Goal: Task Accomplishment & Management: Complete application form

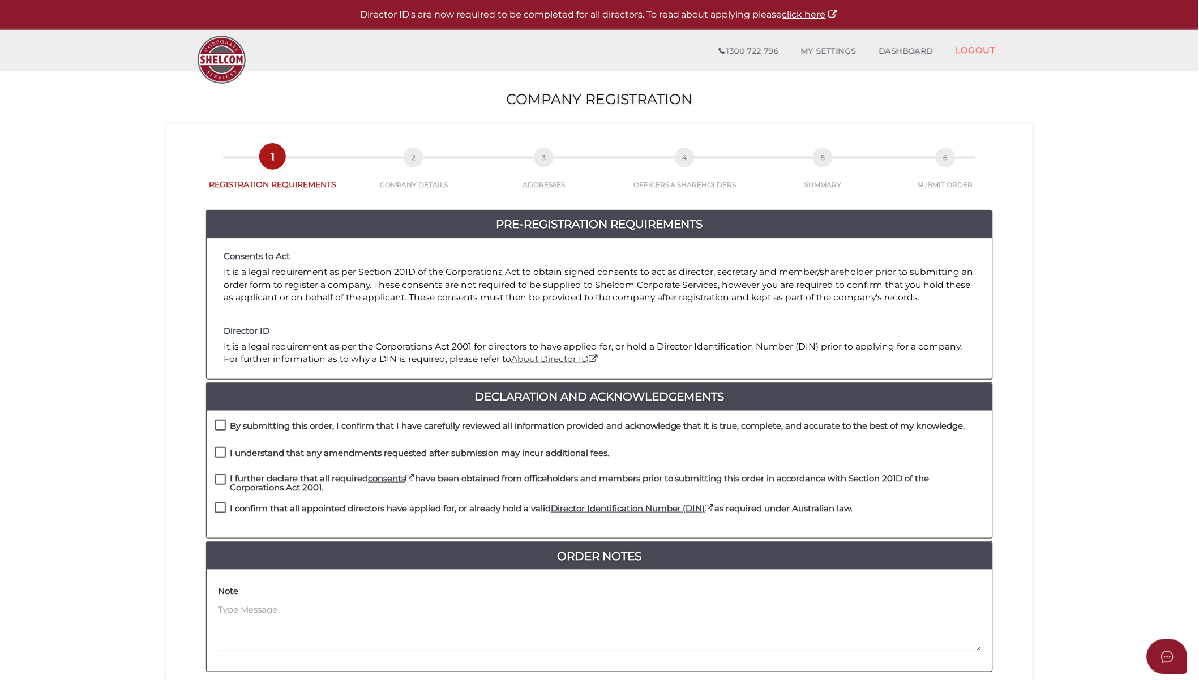
click at [301, 420] on div "By submitting this order, I confirm that I have carefully reviewed all informat…" at bounding box center [590, 429] width 750 height 19
click at [273, 431] on h4 "By submitting this order, I confirm that I have carefully reviewed all informat…" at bounding box center [597, 427] width 735 height 10
checkbox input "true"
click at [273, 452] on h4 "I understand that any amendments requested after submission may incur additiona…" at bounding box center [419, 454] width 379 height 10
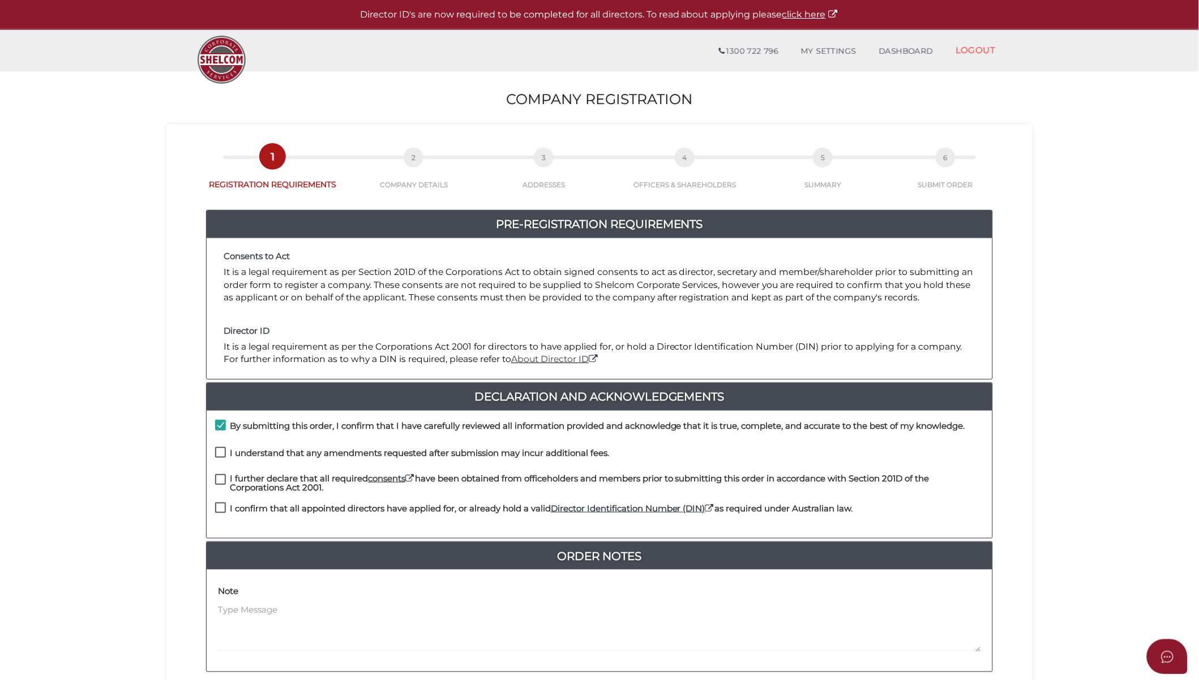
checkbox input "true"
click at [268, 477] on h4 "I further declare that all required consents have been obtained from officehold…" at bounding box center [607, 483] width 754 height 19
checkbox input "true"
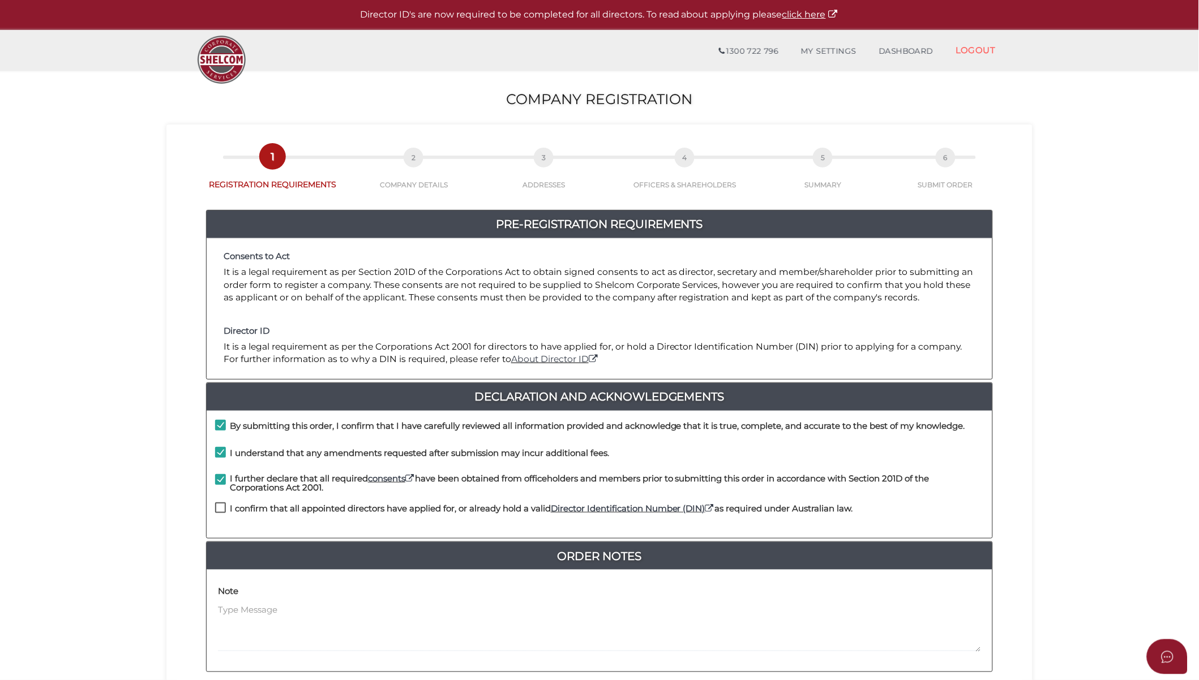
click at [265, 507] on h4 "I confirm that all appointed directors have applied for, or already hold a vali…" at bounding box center [541, 509] width 623 height 10
checkbox input "true"
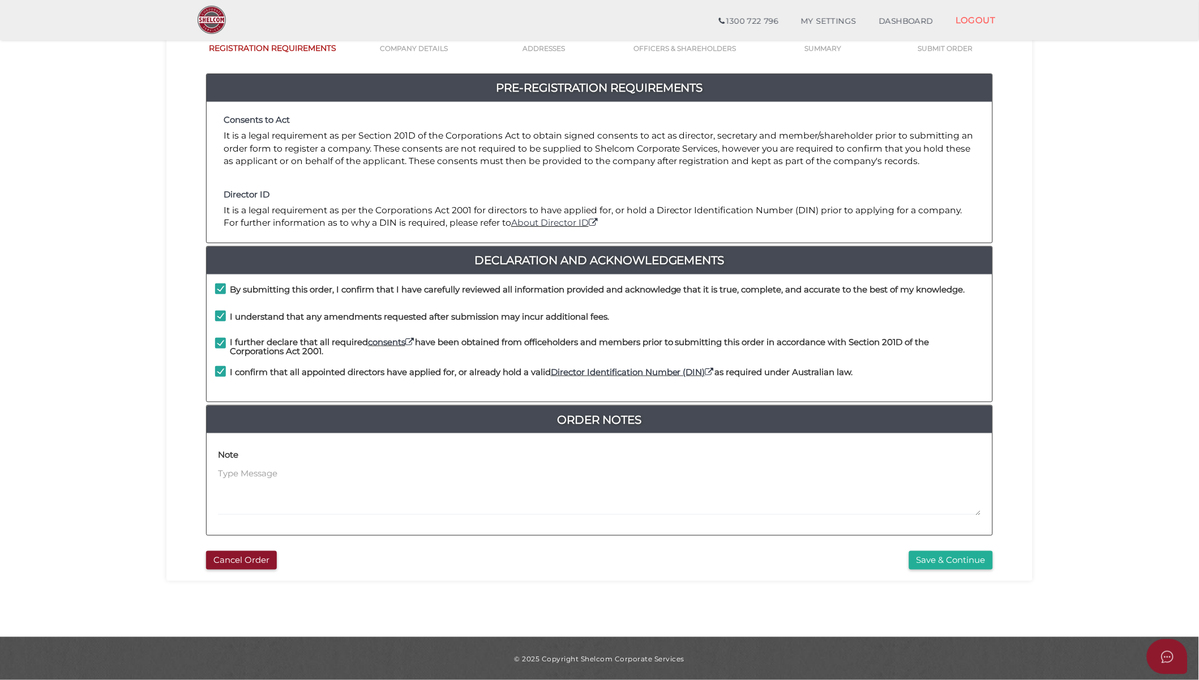
scroll to position [97, 0]
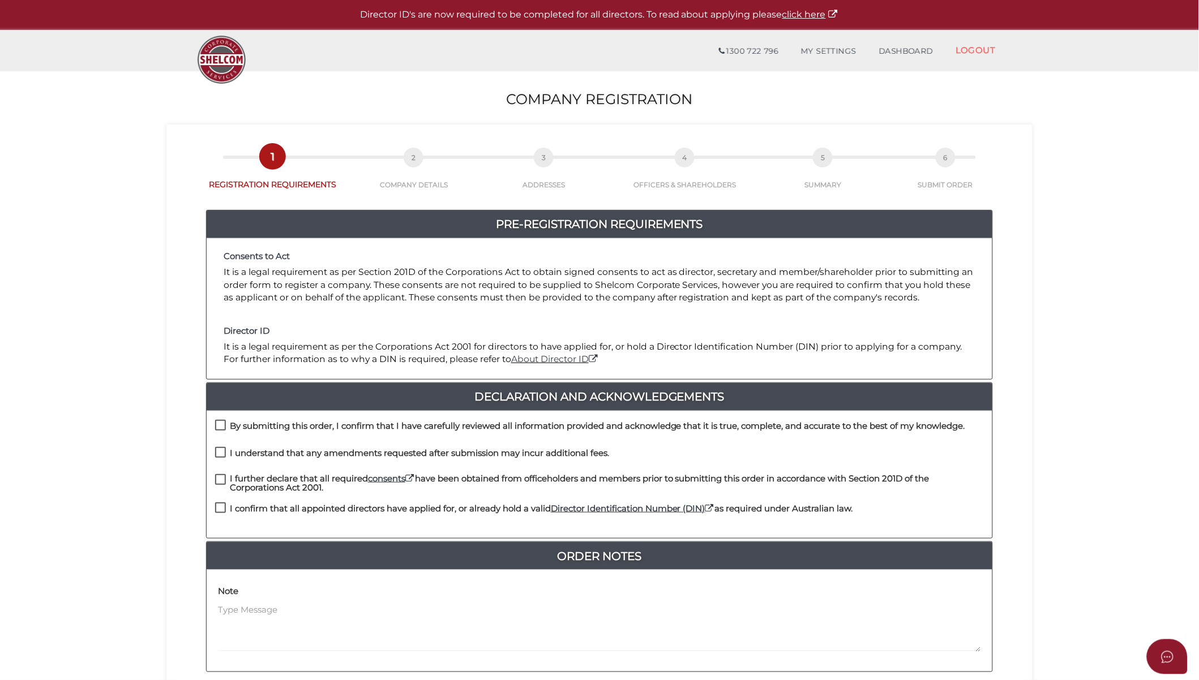
click at [258, 430] on h4 "By submitting this order, I confirm that I have carefully reviewed all informat…" at bounding box center [597, 427] width 735 height 10
checkbox input "true"
click at [263, 455] on h4 "I understand that any amendments requested after submission may incur additiona…" at bounding box center [419, 454] width 379 height 10
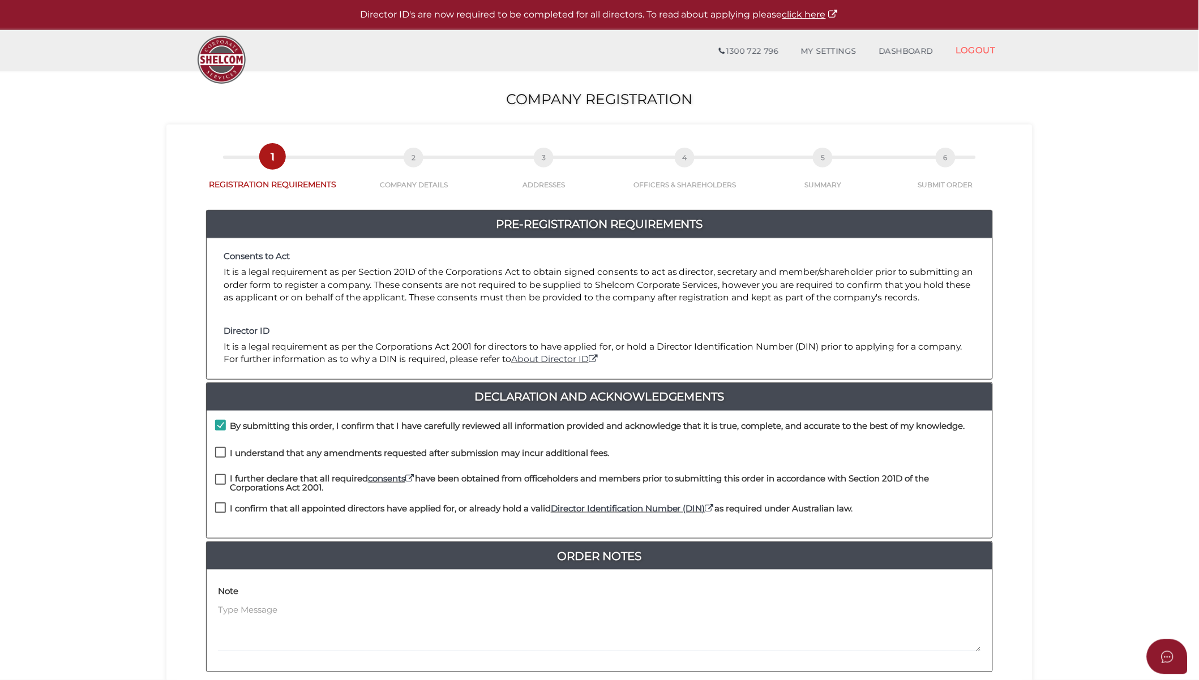
checkbox input "true"
click at [264, 473] on div "I understand that any amendments requested after submission may incur additiona…" at bounding box center [600, 460] width 786 height 27
click at [272, 499] on div "I further declare that all required consents have been obtained from officehold…" at bounding box center [600, 488] width 786 height 29
click at [283, 483] on h4 "I further declare that all required consents have been obtained from officehold…" at bounding box center [607, 483] width 754 height 19
drag, startPoint x: 283, startPoint y: 483, endPoint x: 266, endPoint y: 513, distance: 34.0
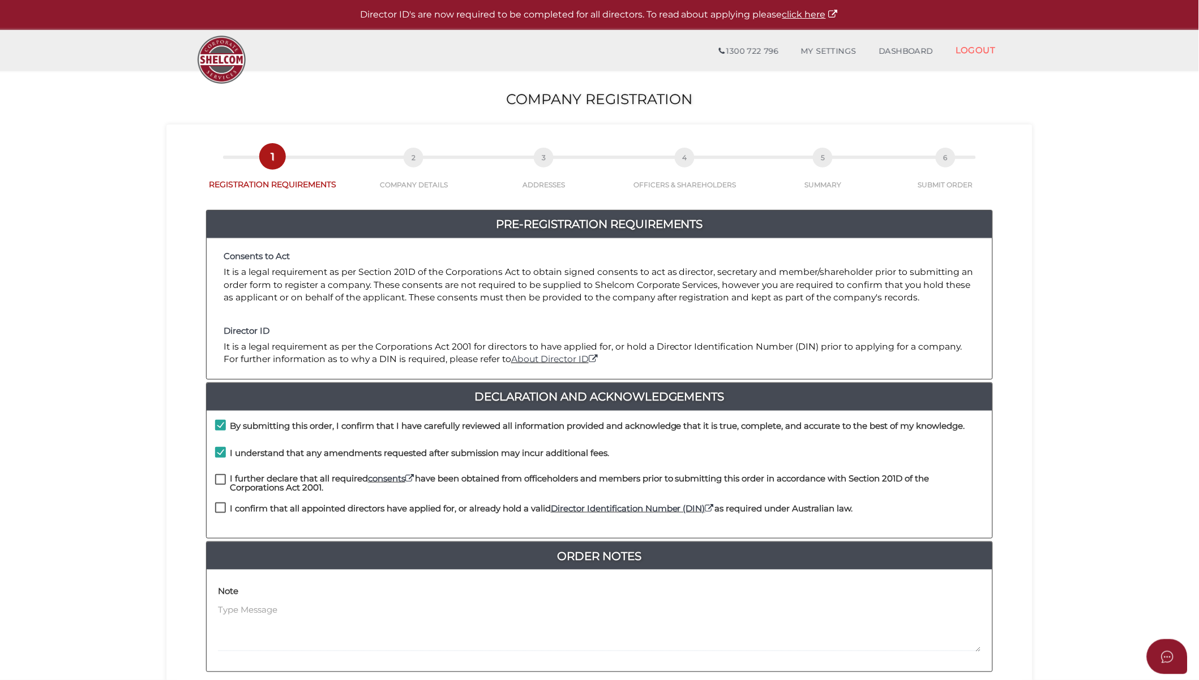
click at [266, 513] on h4 "I confirm that all appointed directors have applied for, or already hold a vali…" at bounding box center [541, 509] width 623 height 10
checkbox input "true"
click at [220, 479] on label "I further declare that all required consents have been obtained from officehold…" at bounding box center [599, 481] width 769 height 14
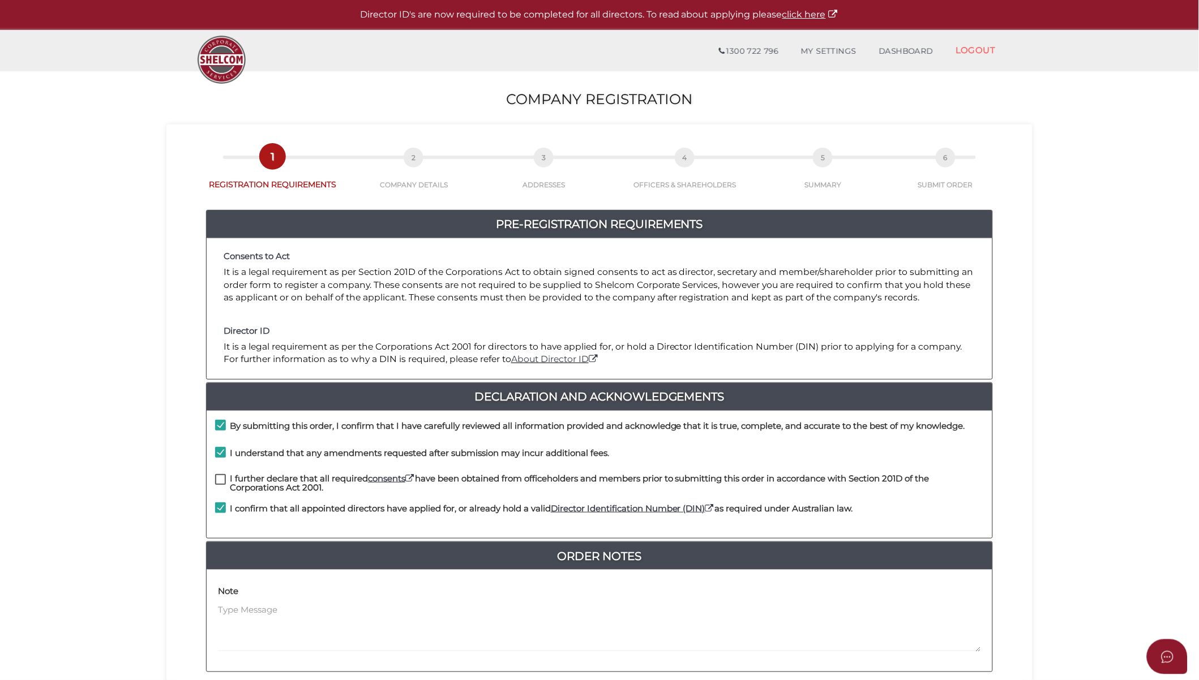
checkbox input "true"
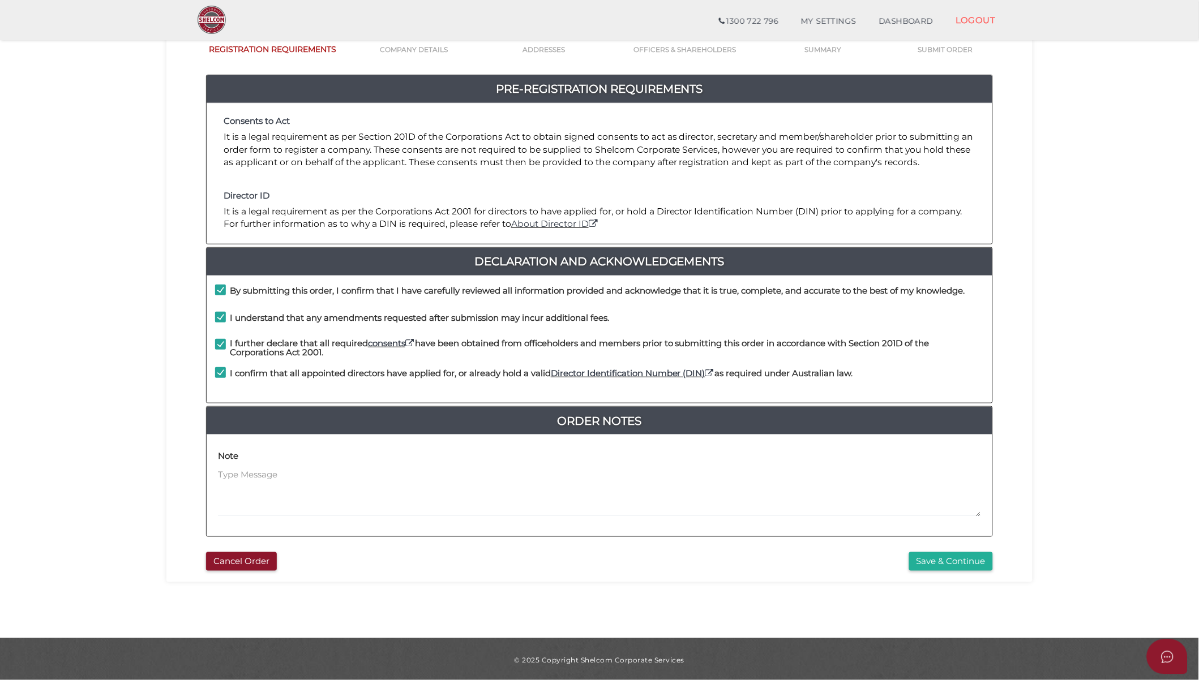
scroll to position [97, 0]
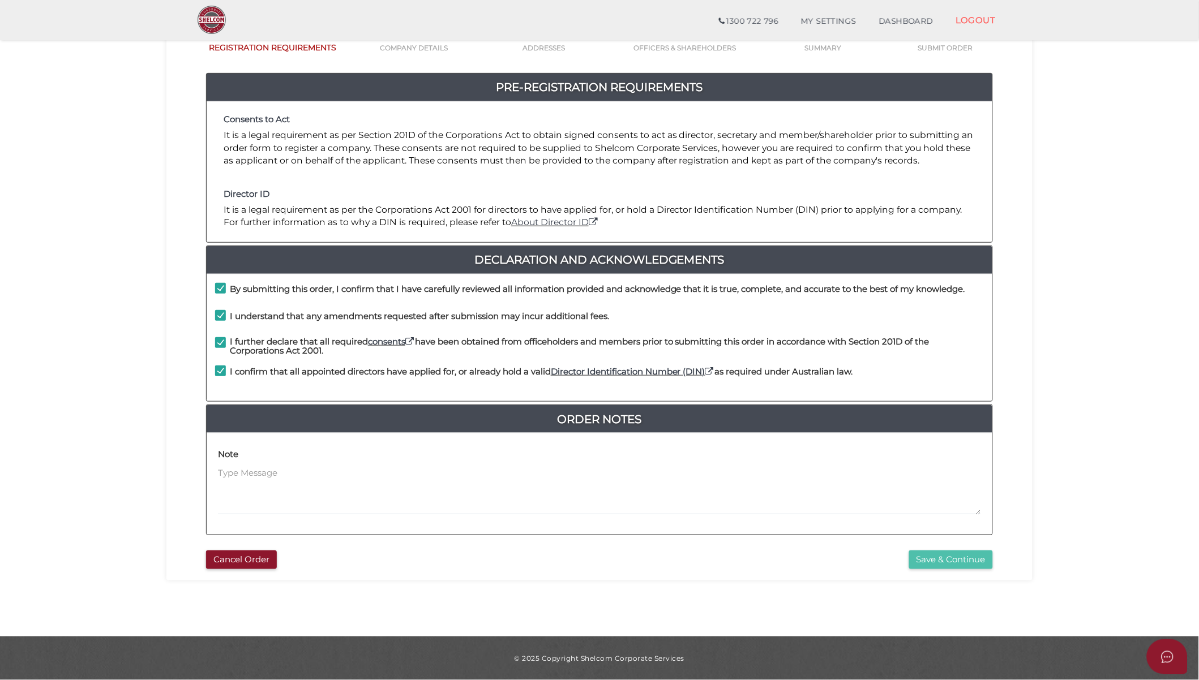
click at [958, 559] on button "Save & Continue" at bounding box center [951, 560] width 84 height 19
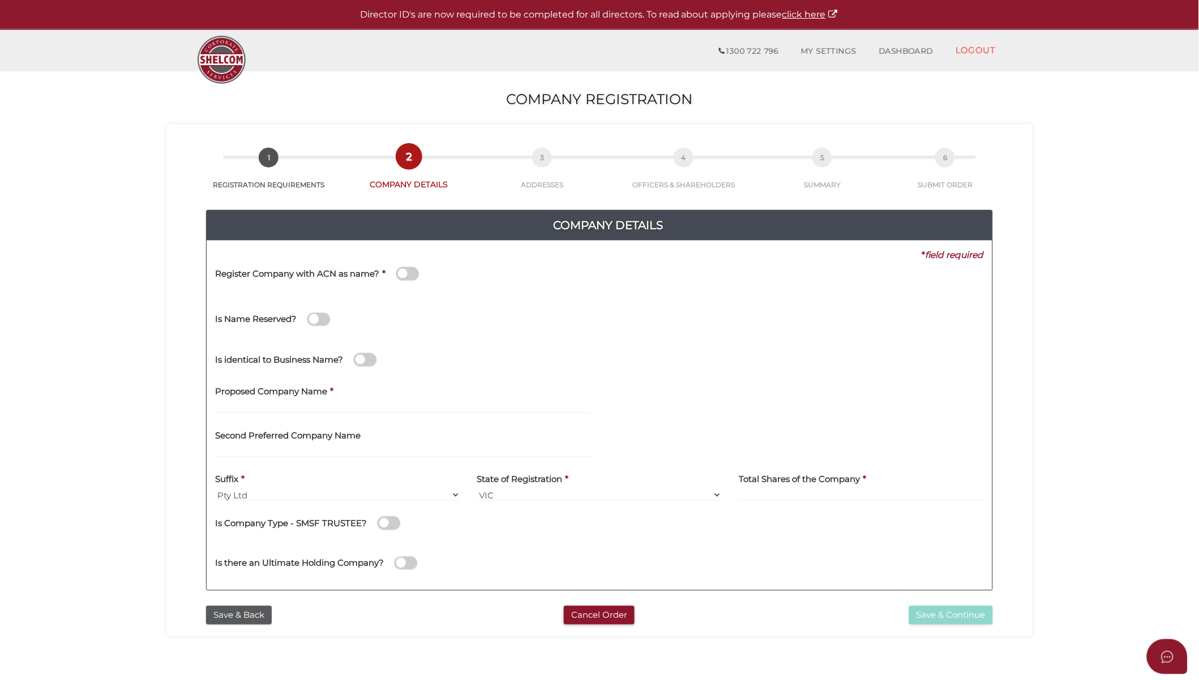
click at [409, 272] on span at bounding box center [407, 273] width 23 height 13
click at [0, 0] on input "checkbox" at bounding box center [0, 0] width 0 height 0
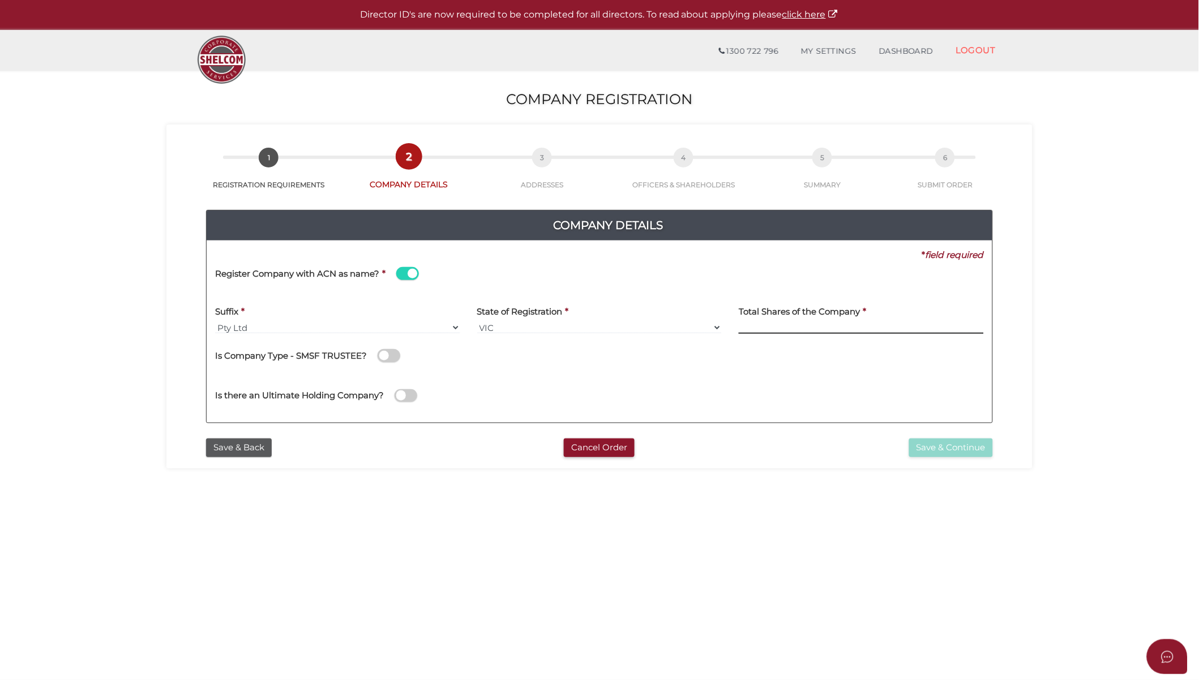
click at [851, 330] on input at bounding box center [861, 328] width 245 height 12
type input "100"
click at [972, 447] on button "Save & Continue" at bounding box center [951, 448] width 84 height 19
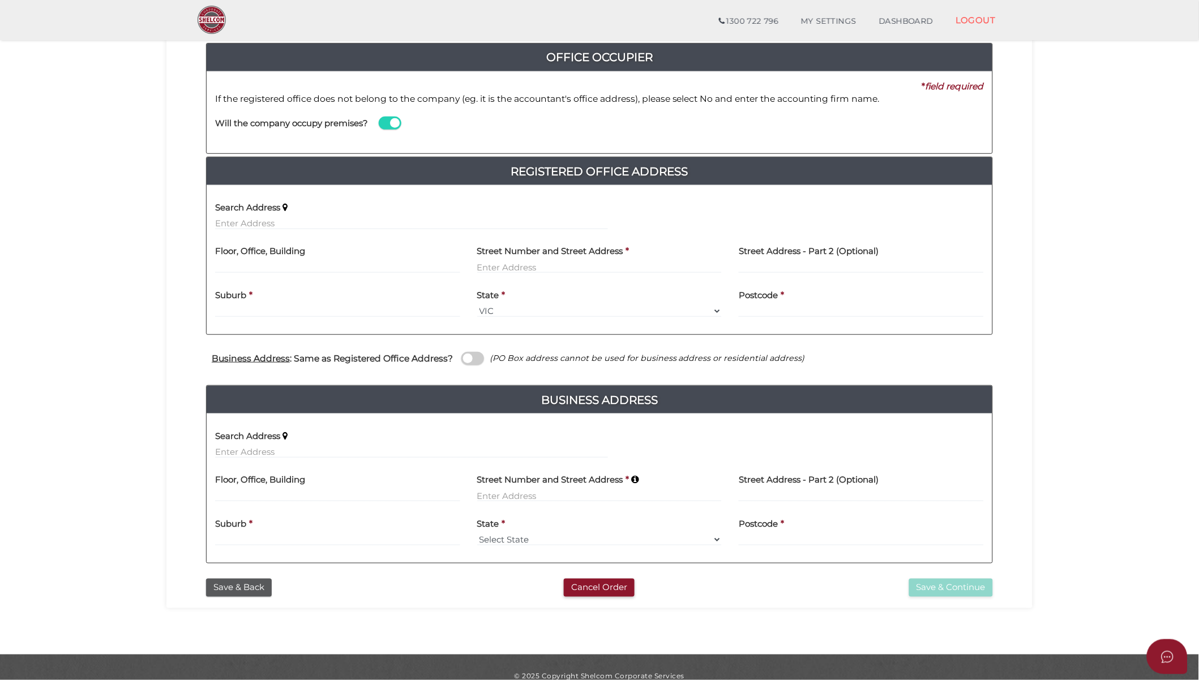
scroll to position [145, 0]
